Goal: Transaction & Acquisition: Purchase product/service

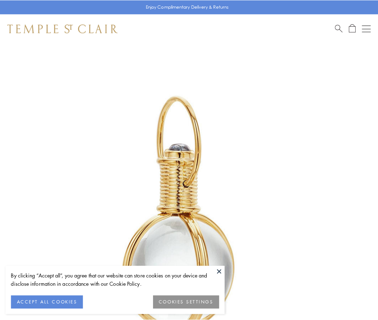
scroll to position [188, 0]
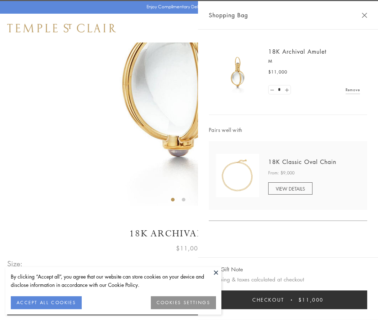
click at [288, 300] on button "Checkout $11,000" at bounding box center [288, 299] width 159 height 19
